Goal: Transaction & Acquisition: Purchase product/service

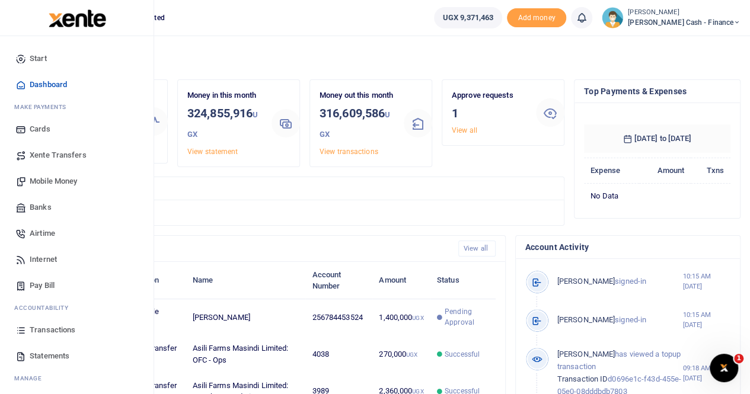
click at [46, 206] on span "Banks" at bounding box center [41, 208] width 22 height 12
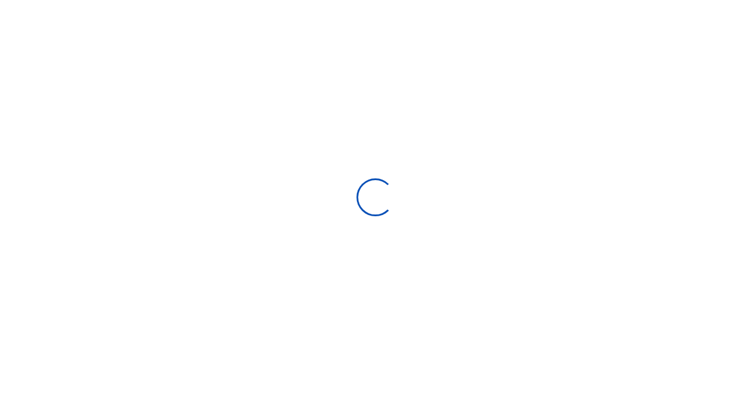
select select
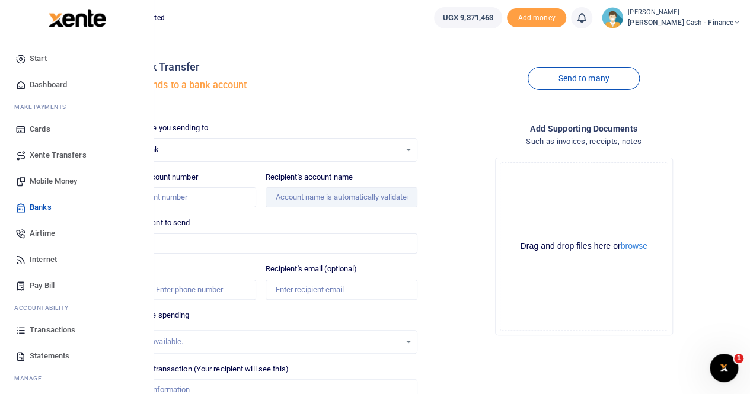
click at [51, 183] on span "Mobile Money" at bounding box center [53, 182] width 47 height 12
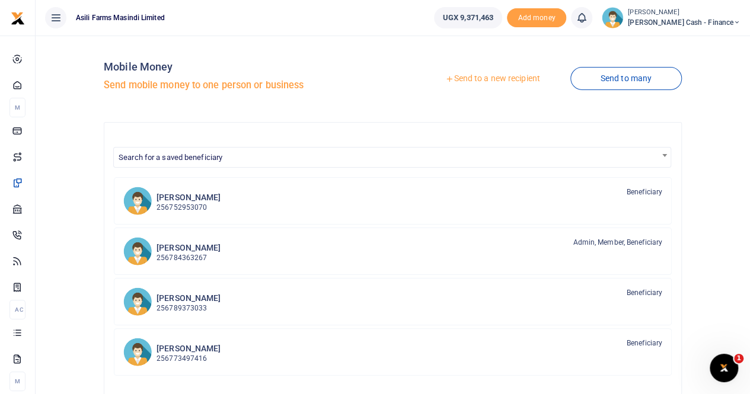
click at [479, 78] on link "Send to a new recipient" at bounding box center [492, 78] width 155 height 21
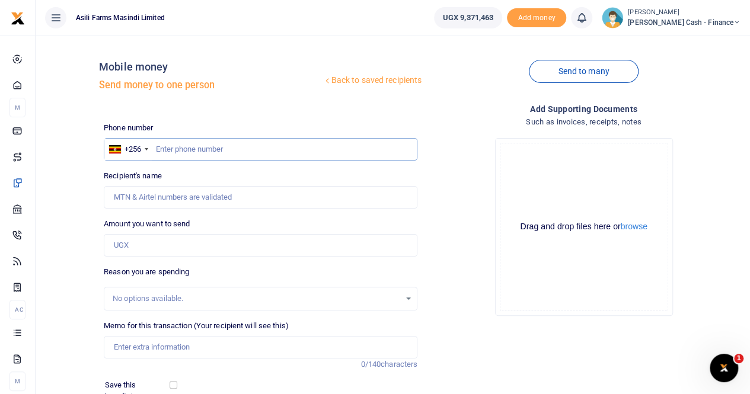
click at [173, 150] on input "text" at bounding box center [261, 149] width 314 height 23
click at [161, 149] on input "text" at bounding box center [261, 149] width 314 height 23
paste input "0788691446"
type input "0788691446"
type input "Marion Tumusiime"
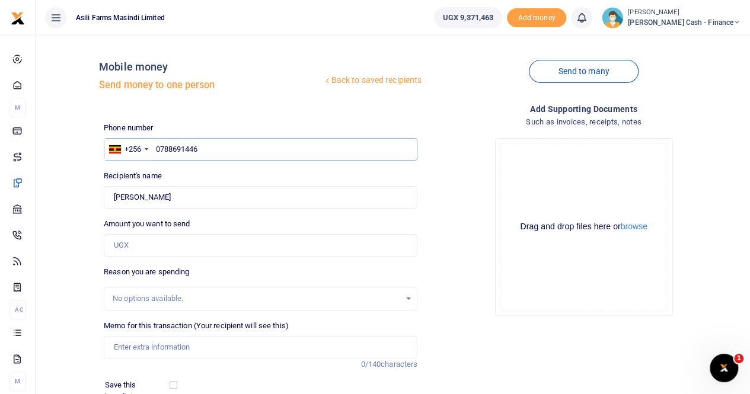
type input "0788691446"
click at [133, 343] on input "Memo for this transaction (Your recipient will see this)" at bounding box center [261, 347] width 314 height 23
click at [177, 347] on input "Payment for" at bounding box center [261, 347] width 314 height 23
paste input "NIGHT SHIFT FACILITATIONS"
drag, startPoint x: 156, startPoint y: 349, endPoint x: 111, endPoint y: 347, distance: 45.1
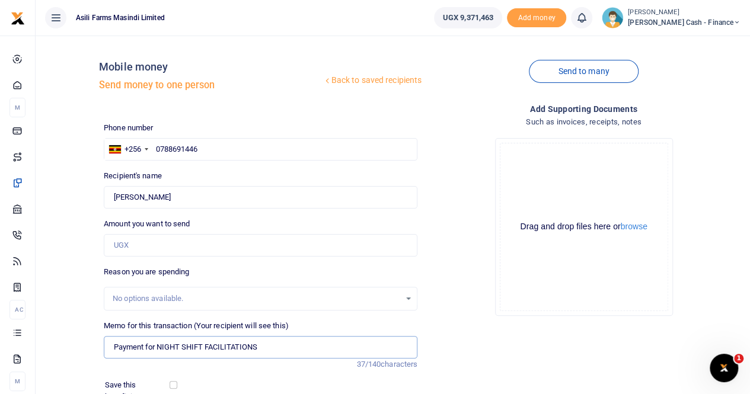
click at [111, 347] on input "Payment for NIGHT SHIFT FACILITATIONS" at bounding box center [261, 347] width 314 height 23
drag, startPoint x: 161, startPoint y: 348, endPoint x: 258, endPoint y: 344, distance: 97.3
click at [258, 344] on input "Payment for NIGHT SHIFT FACILITATIONS" at bounding box center [261, 347] width 314 height 23
drag, startPoint x: 308, startPoint y: 346, endPoint x: 262, endPoint y: 345, distance: 46.3
click at [262, 345] on input "Payment for night shift faciliation for Kilak season 2025b" at bounding box center [261, 347] width 314 height 23
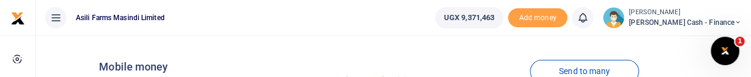
type input "Payment for night shift faciliation for Kilak staff"
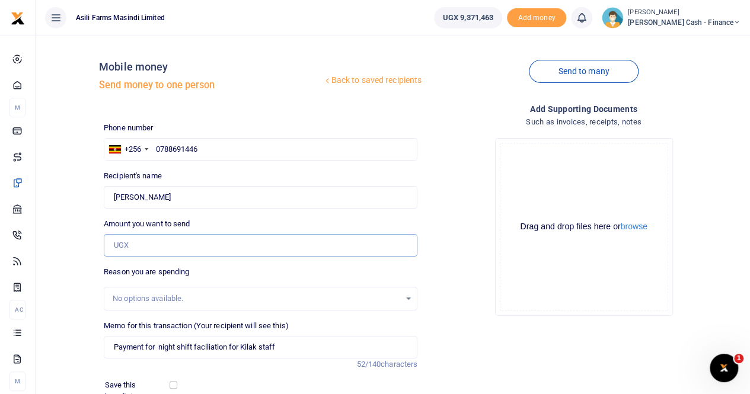
click at [126, 245] on input "Amount you want to send" at bounding box center [261, 245] width 314 height 23
paste input "395,000"
type input "395,000"
click at [634, 230] on button "browse" at bounding box center [634, 226] width 27 height 9
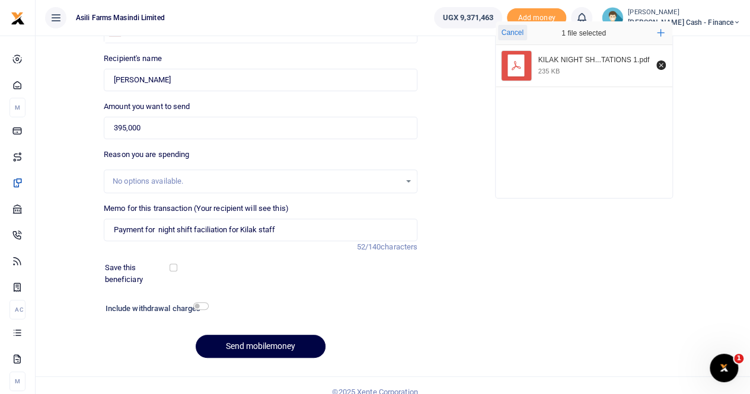
scroll to position [119, 0]
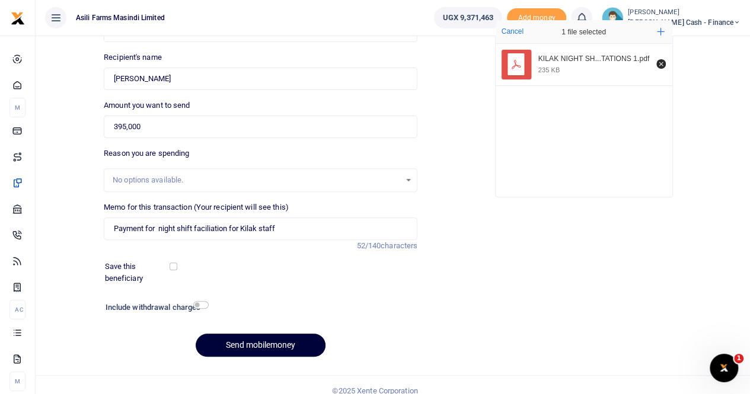
click at [246, 341] on button "Send mobilemoney" at bounding box center [261, 345] width 130 height 23
